Goal: Transaction & Acquisition: Purchase product/service

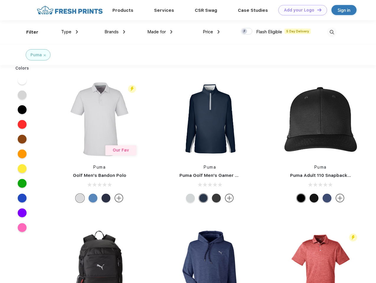
click at [300, 10] on link "Add your Logo Design Tool" at bounding box center [302, 10] width 49 height 10
click at [0, 0] on div "Design Tool" at bounding box center [0, 0] width 0 height 0
click at [317, 10] on link "Add your Logo Design Tool" at bounding box center [302, 10] width 49 height 10
click at [28, 32] on div "Filter" at bounding box center [32, 32] width 12 height 7
click at [70, 32] on span "Type" at bounding box center [66, 31] width 10 height 5
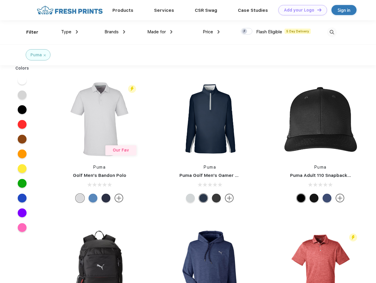
click at [115, 32] on span "Brands" at bounding box center [111, 31] width 14 height 5
click at [160, 32] on span "Made for" at bounding box center [156, 31] width 19 height 5
click at [211, 32] on span "Price" at bounding box center [208, 31] width 10 height 5
click at [247, 32] on div at bounding box center [247, 31] width 12 height 6
click at [245, 32] on input "checkbox" at bounding box center [243, 30] width 4 height 4
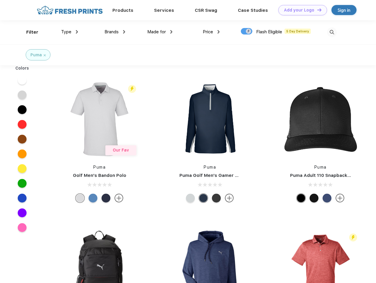
click at [332, 32] on img at bounding box center [332, 32] width 10 height 10
